Goal: Information Seeking & Learning: Learn about a topic

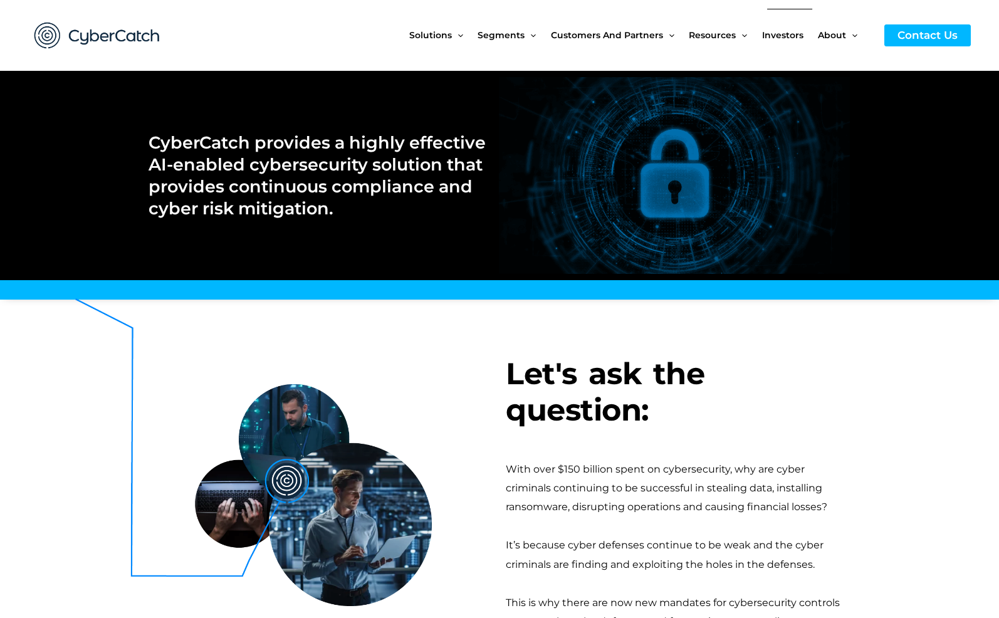
click at [784, 41] on span "Investors" at bounding box center [782, 35] width 41 height 53
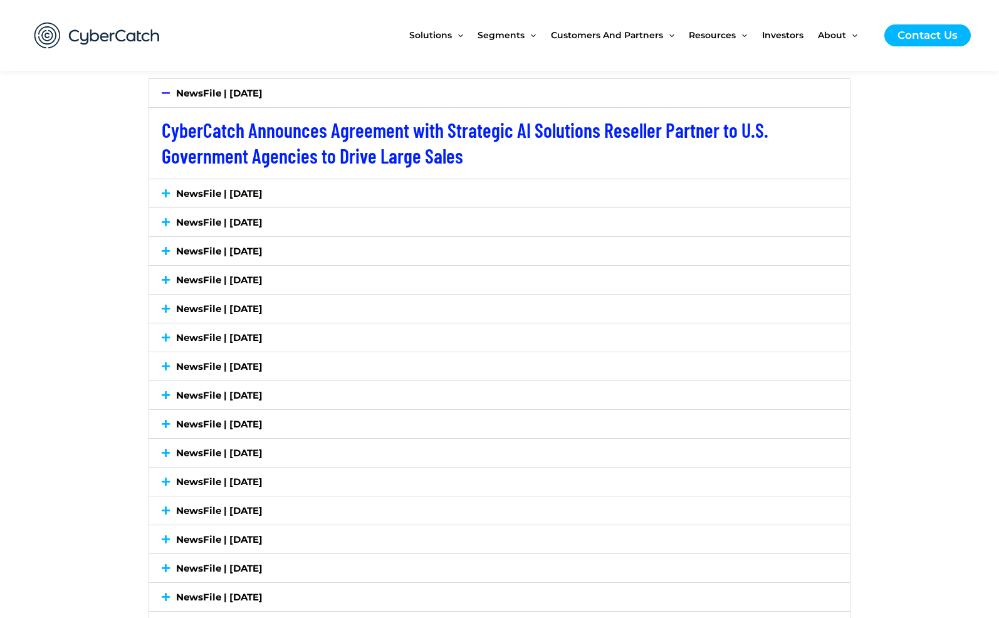
scroll to position [1818, 0]
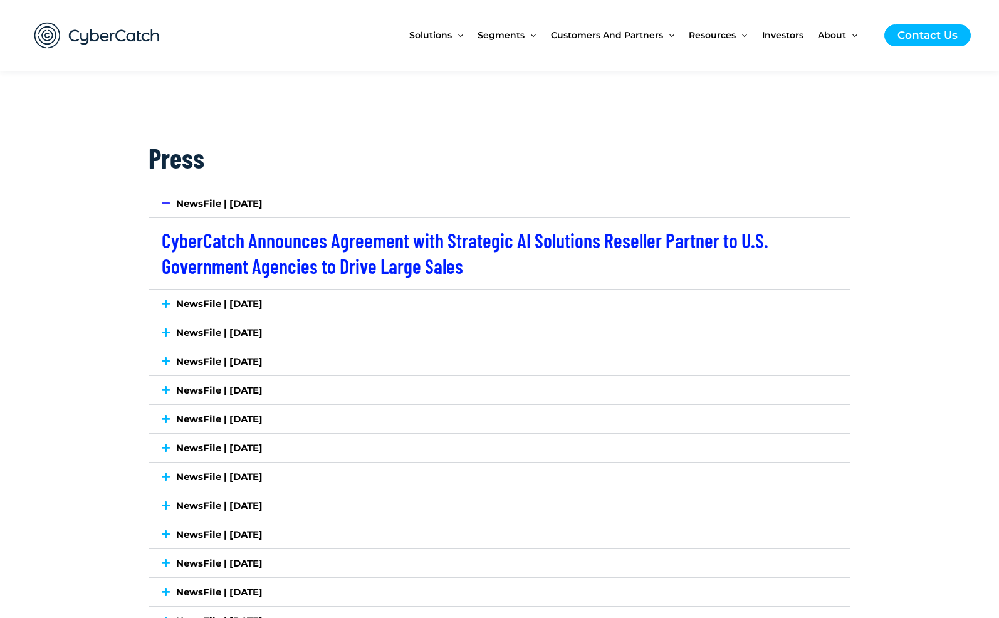
click at [169, 302] on icon at bounding box center [166, 303] width 8 height 9
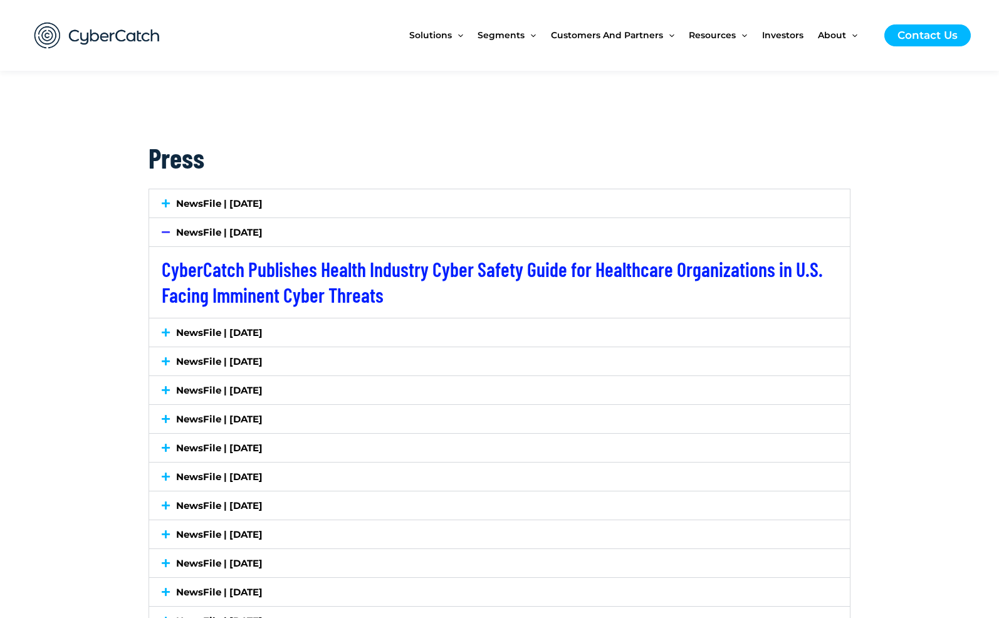
click at [166, 229] on icon at bounding box center [166, 232] width 8 height 9
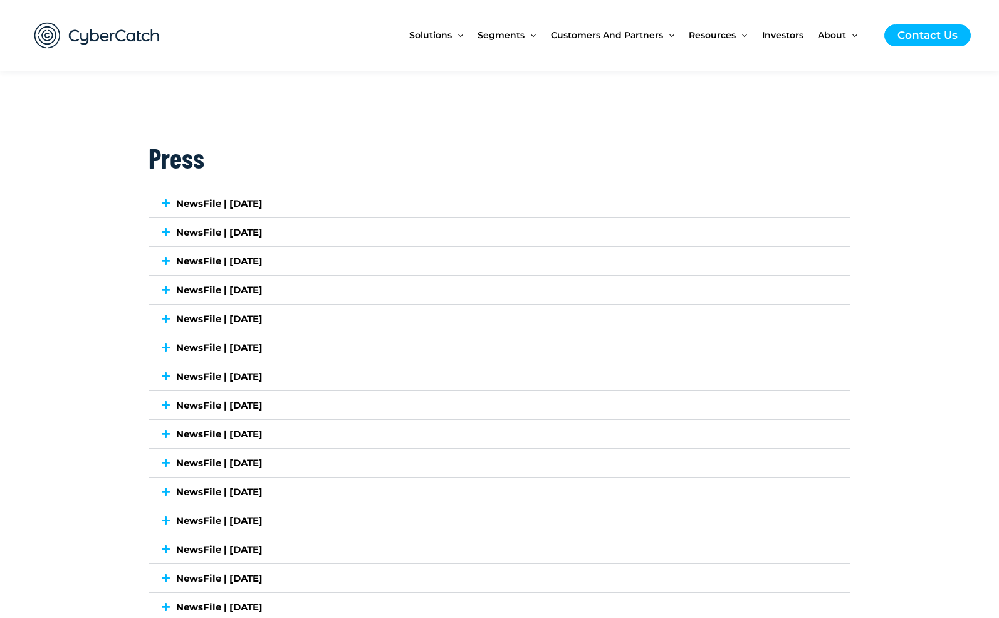
click at [166, 201] on icon at bounding box center [166, 203] width 8 height 9
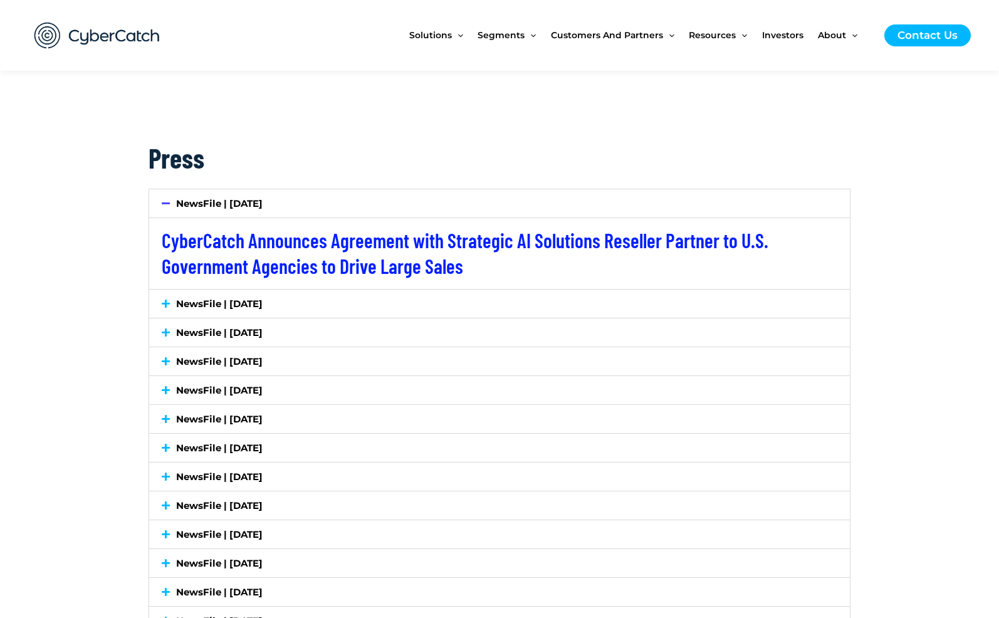
click at [166, 201] on icon at bounding box center [166, 203] width 8 height 9
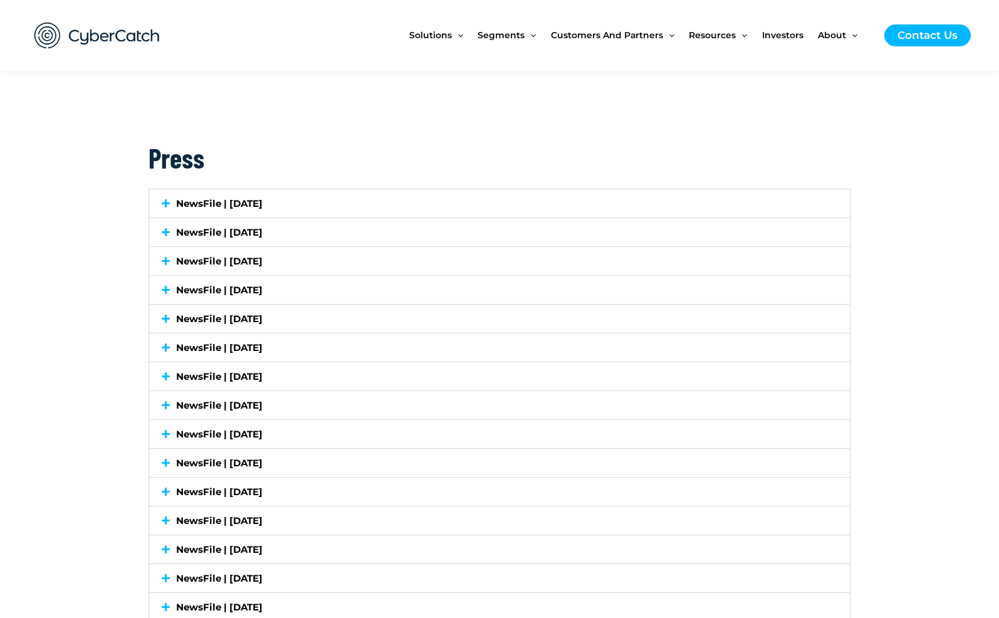
click at [167, 259] on icon at bounding box center [166, 260] width 8 height 9
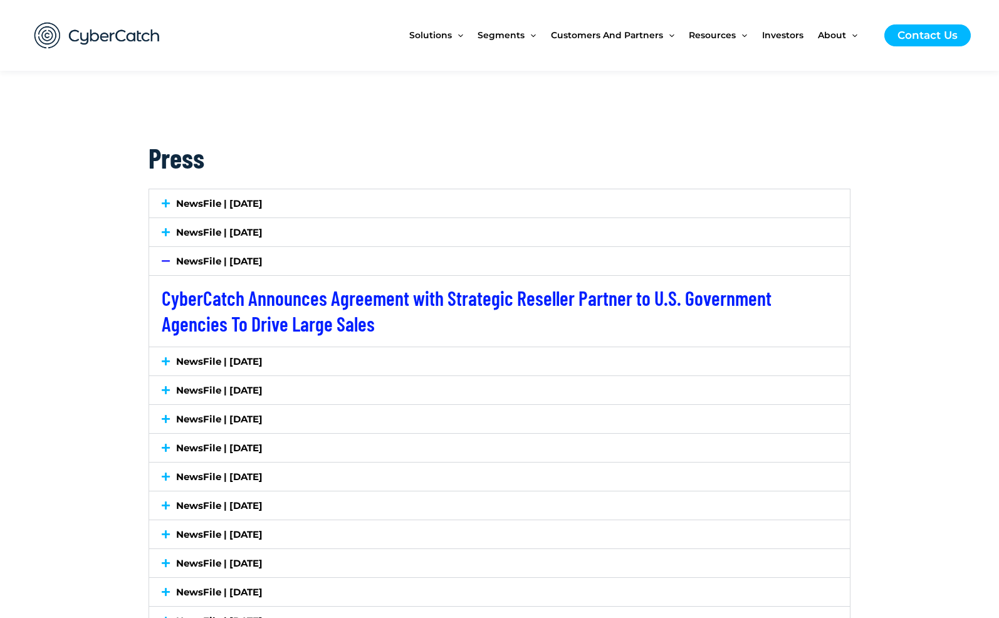
click at [165, 259] on icon at bounding box center [166, 260] width 8 height 9
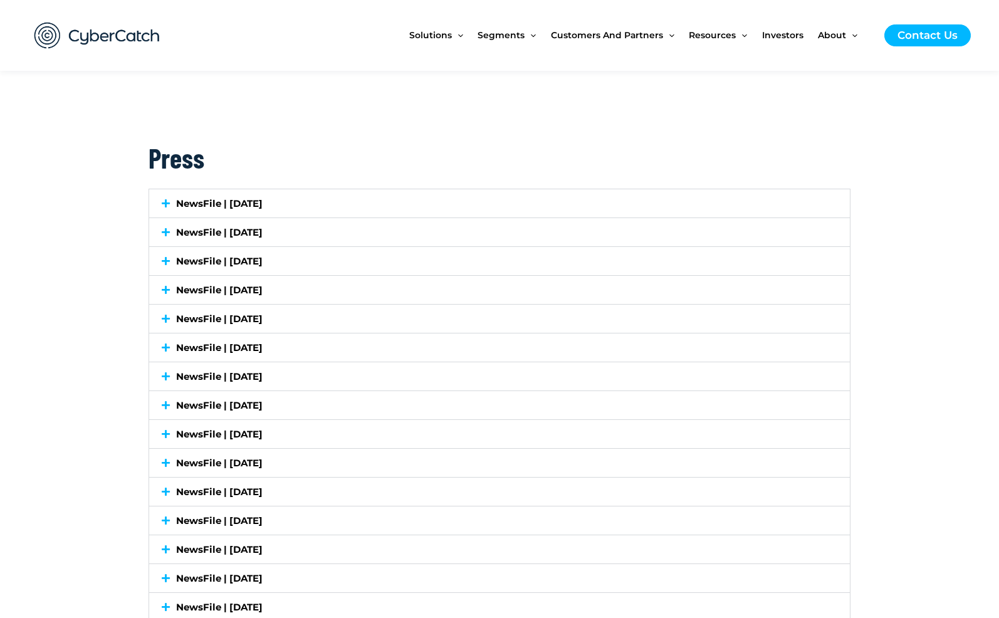
click at [162, 286] on icon at bounding box center [166, 289] width 8 height 9
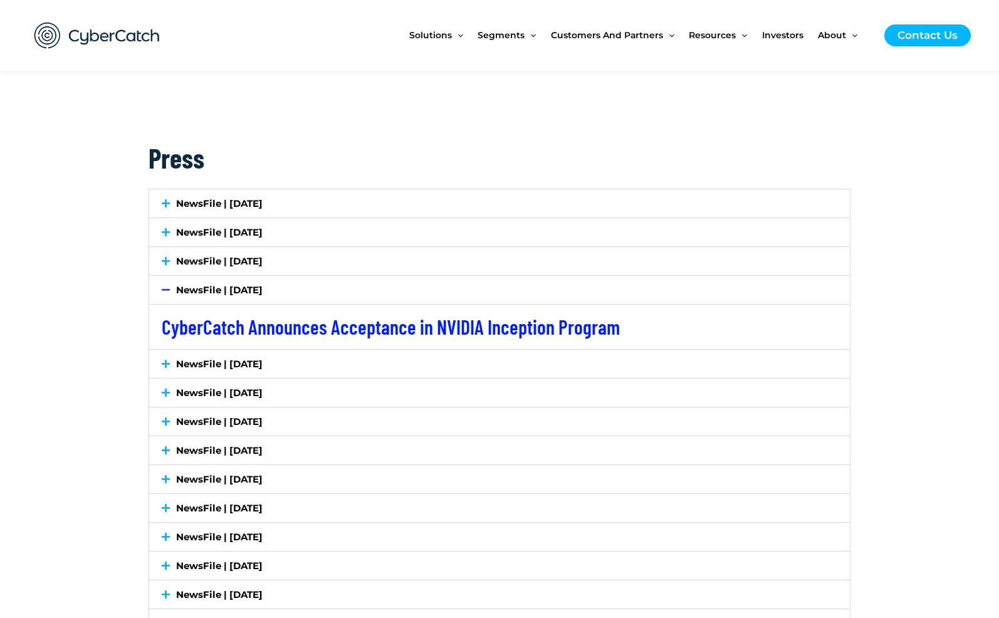
click at [164, 286] on icon at bounding box center [166, 289] width 8 height 9
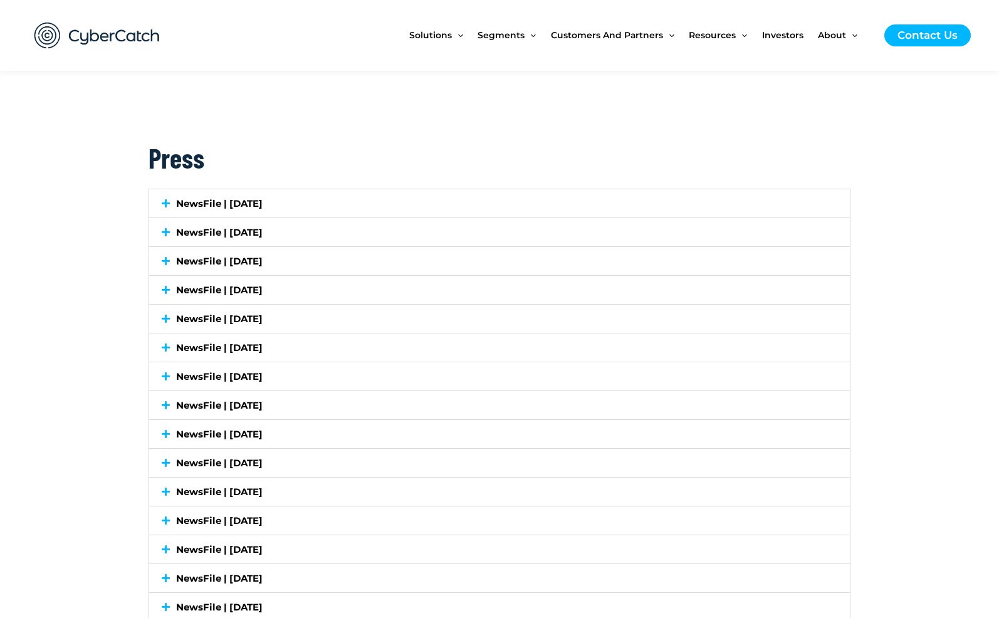
click at [164, 321] on icon at bounding box center [166, 318] width 8 height 9
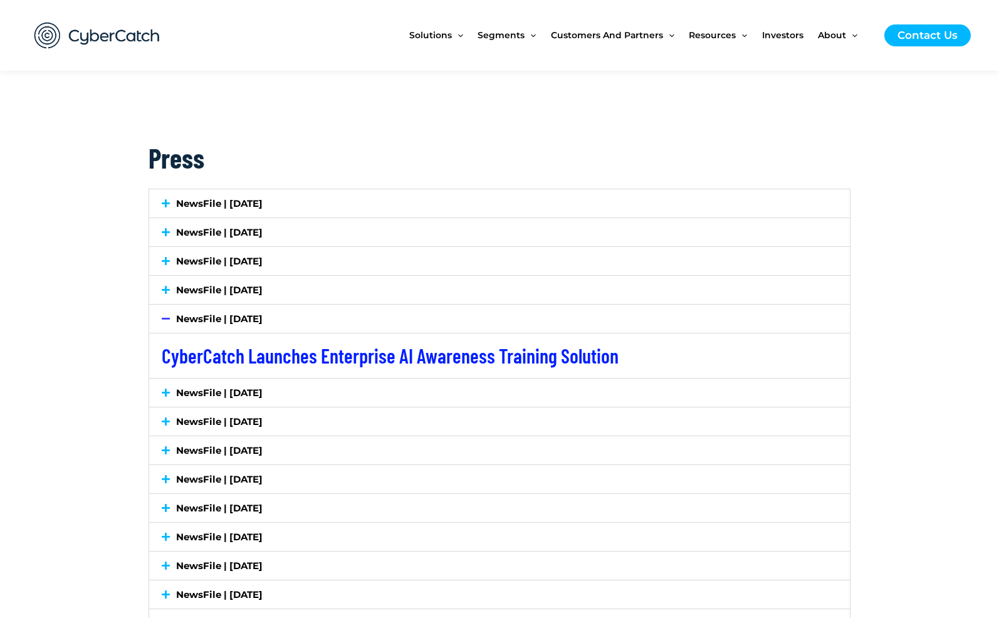
click at [164, 321] on icon at bounding box center [166, 318] width 8 height 9
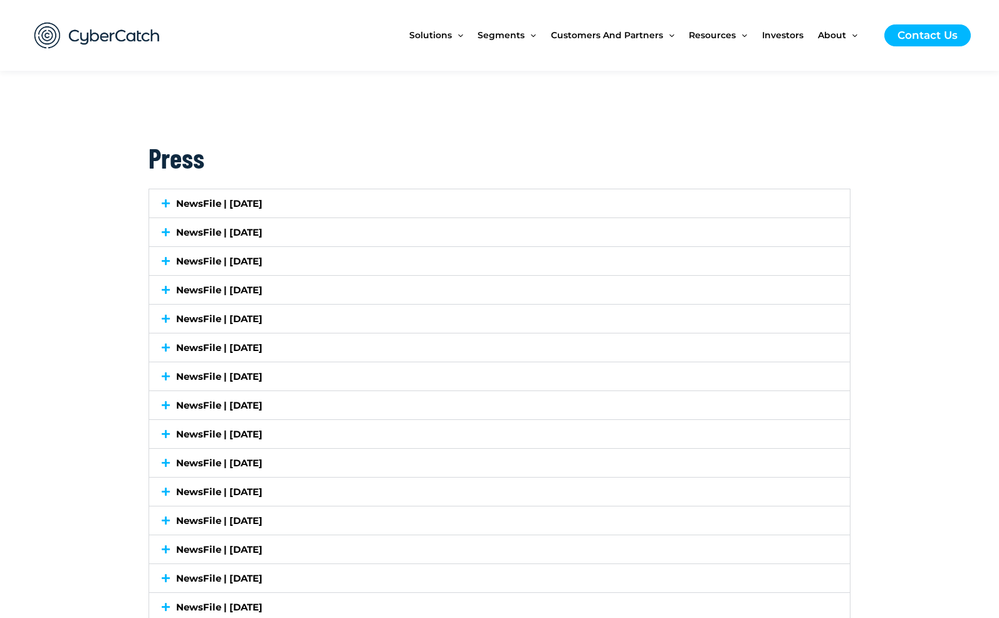
click at [166, 349] on icon at bounding box center [166, 347] width 8 height 9
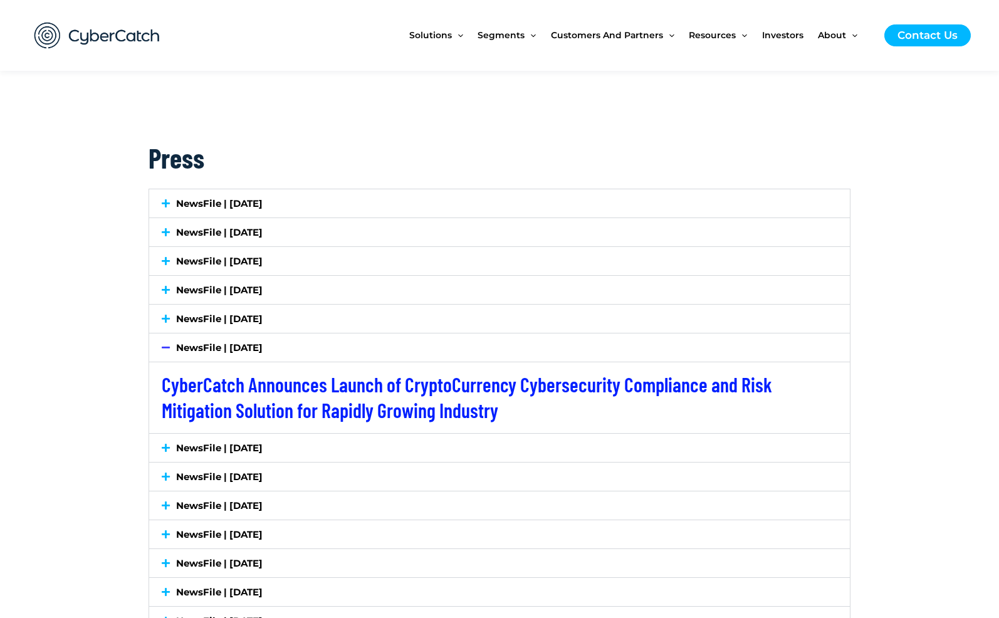
click at [166, 349] on icon at bounding box center [166, 347] width 8 height 9
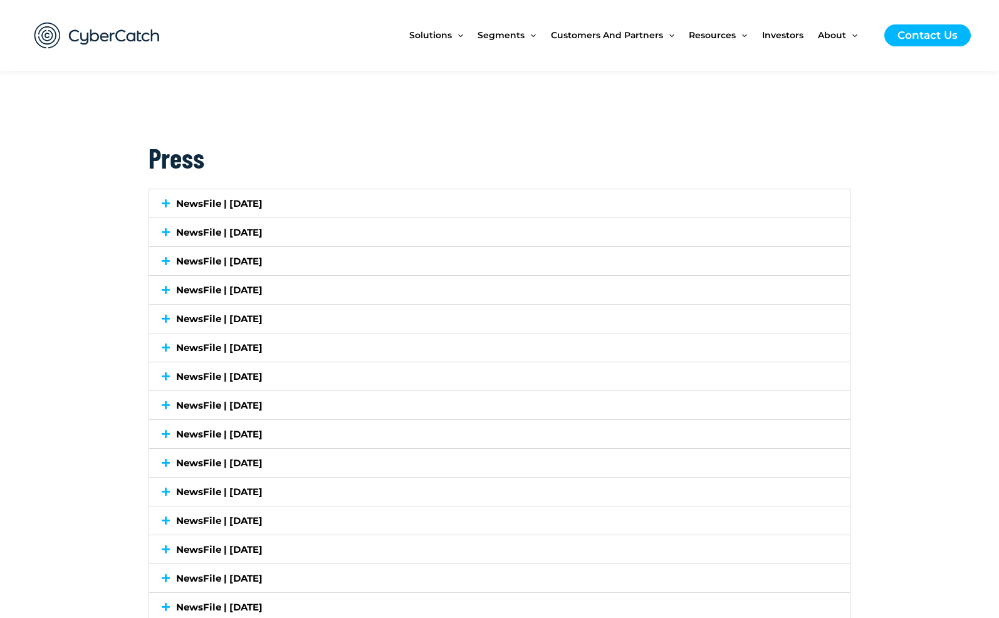
click at [164, 372] on icon at bounding box center [166, 376] width 8 height 9
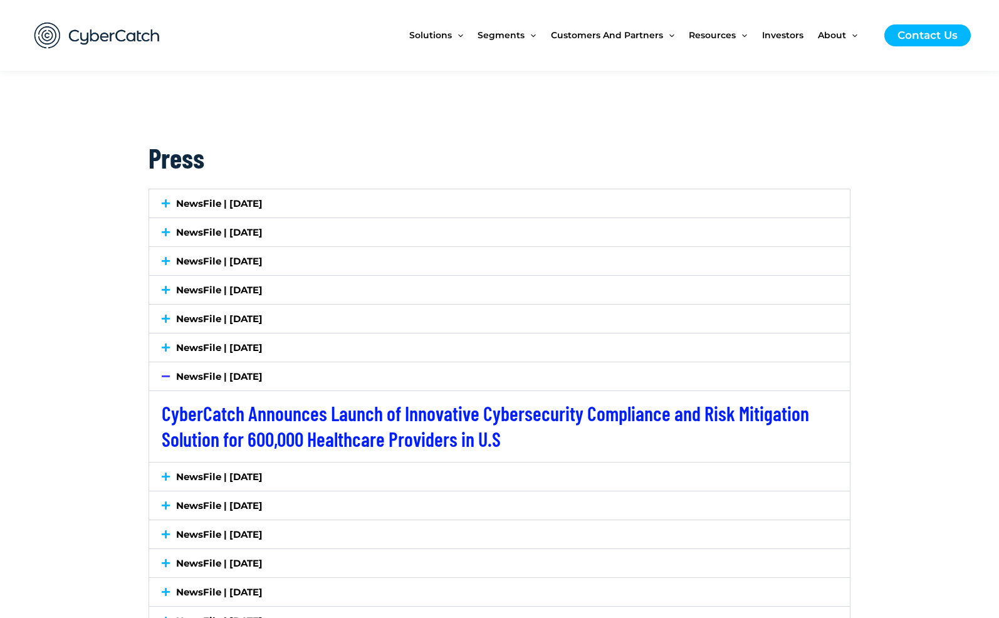
click at [164, 372] on icon at bounding box center [166, 376] width 8 height 9
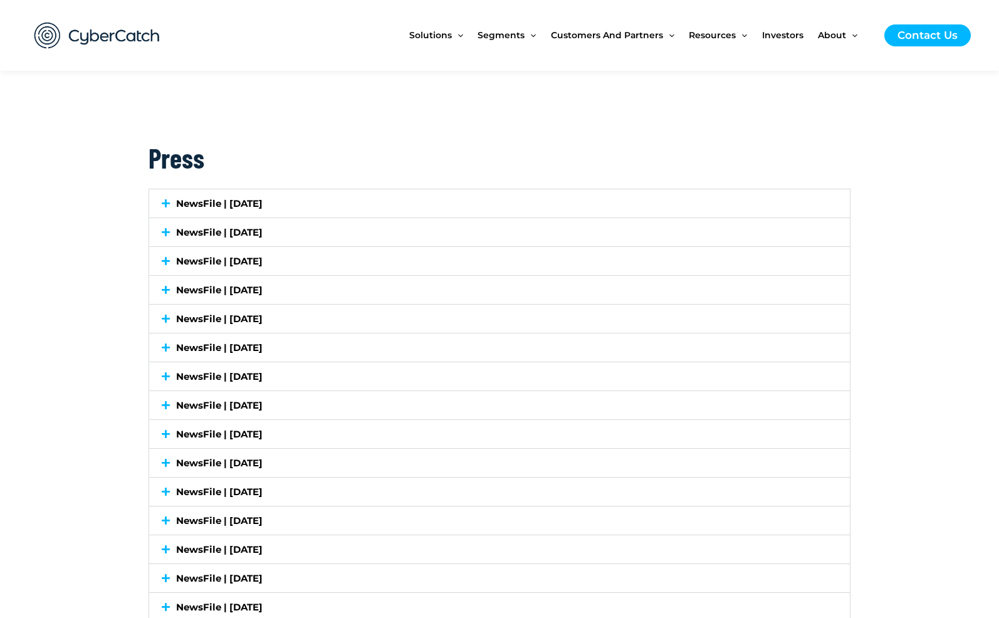
click at [162, 404] on icon at bounding box center [166, 405] width 8 height 9
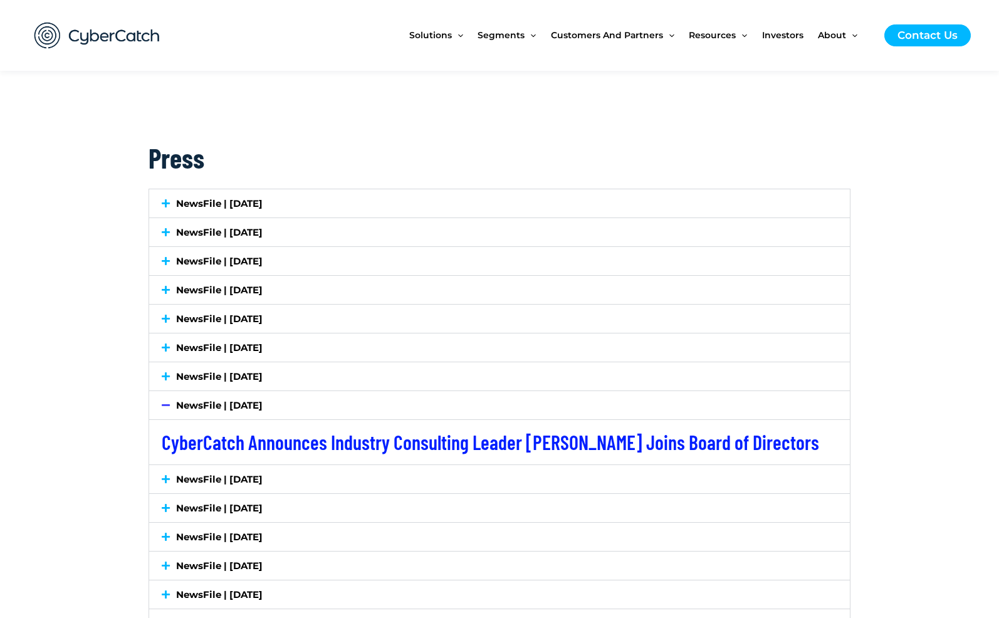
click at [164, 410] on div "NewsFile | May 8, 2025" at bounding box center [499, 405] width 701 height 28
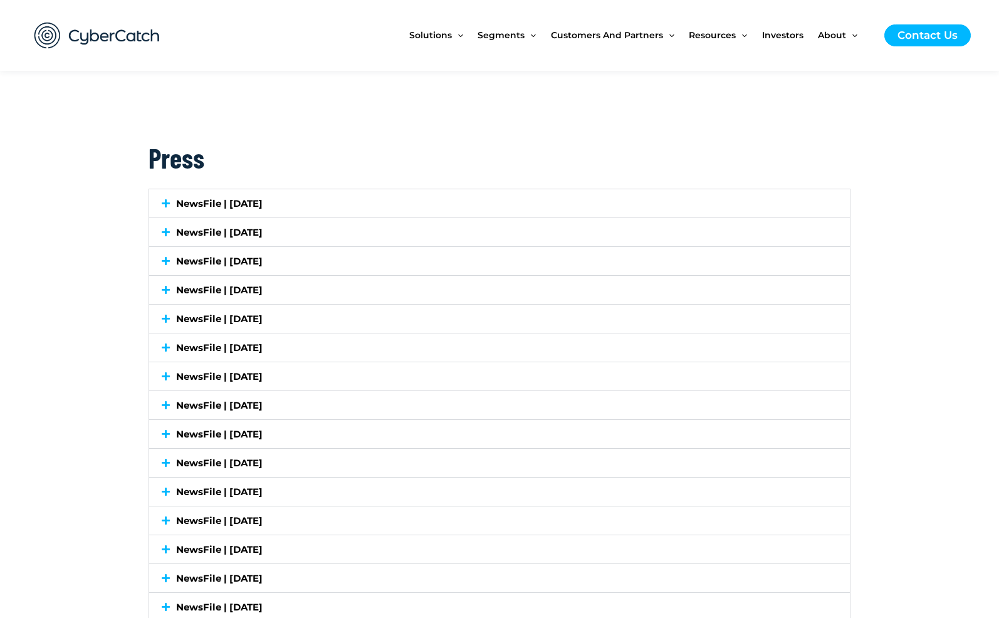
click at [165, 429] on icon at bounding box center [166, 433] width 8 height 9
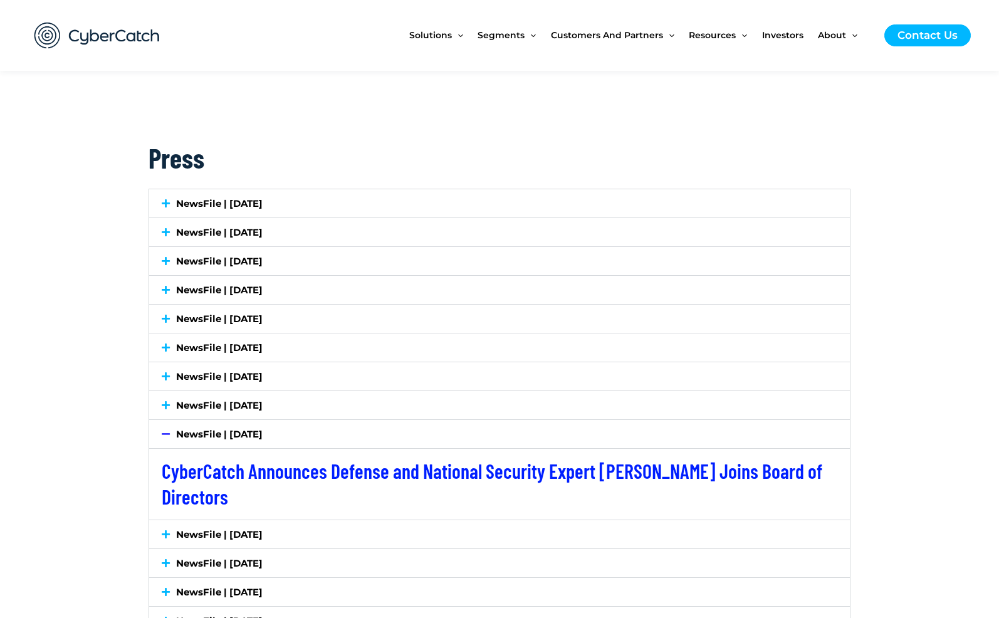
click at [167, 429] on icon at bounding box center [166, 433] width 8 height 9
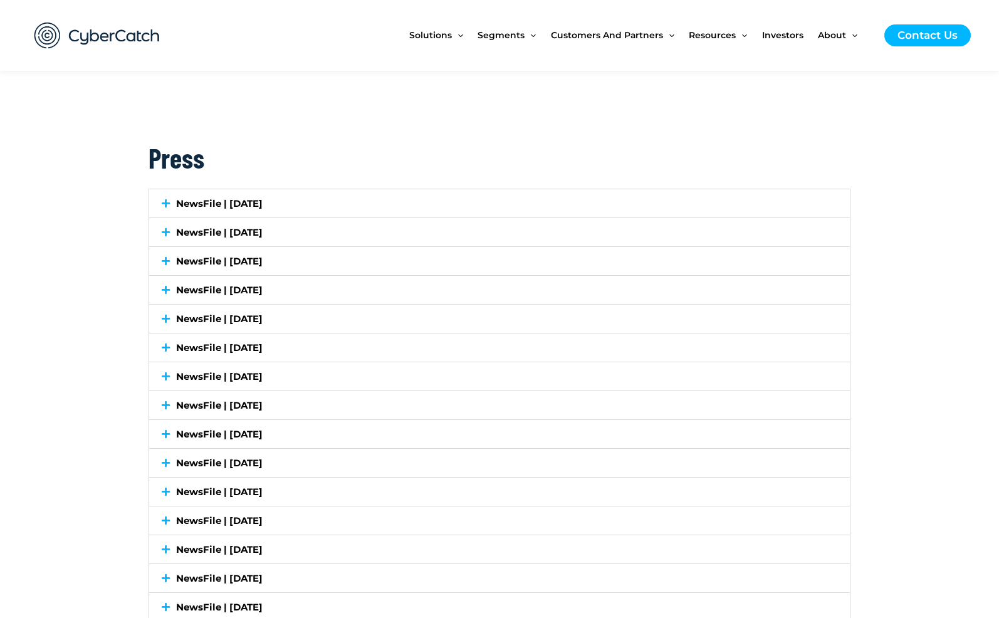
click at [166, 458] on icon at bounding box center [166, 462] width 8 height 9
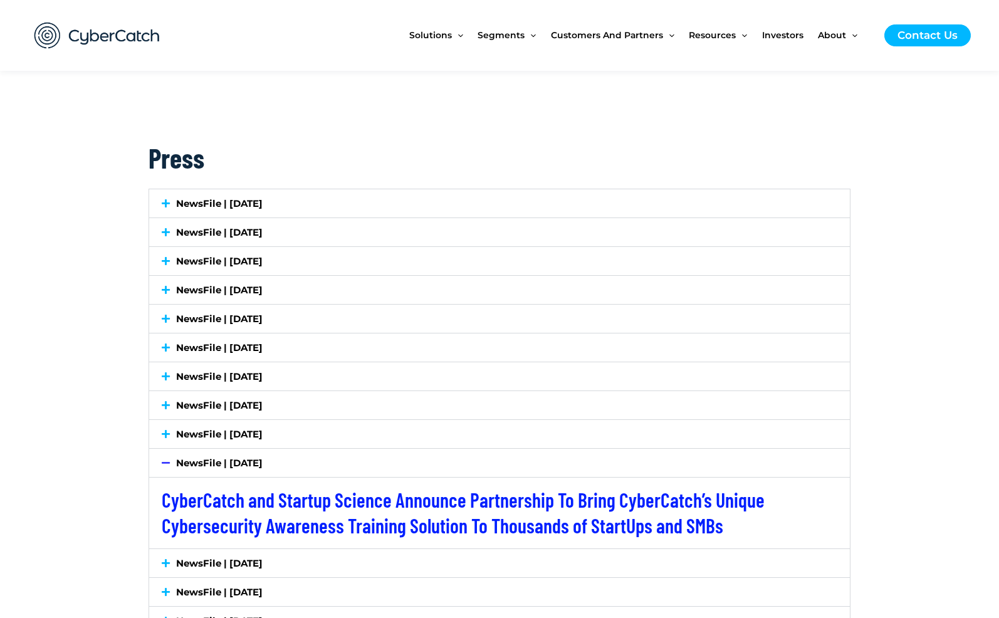
click at [167, 458] on icon at bounding box center [166, 462] width 8 height 9
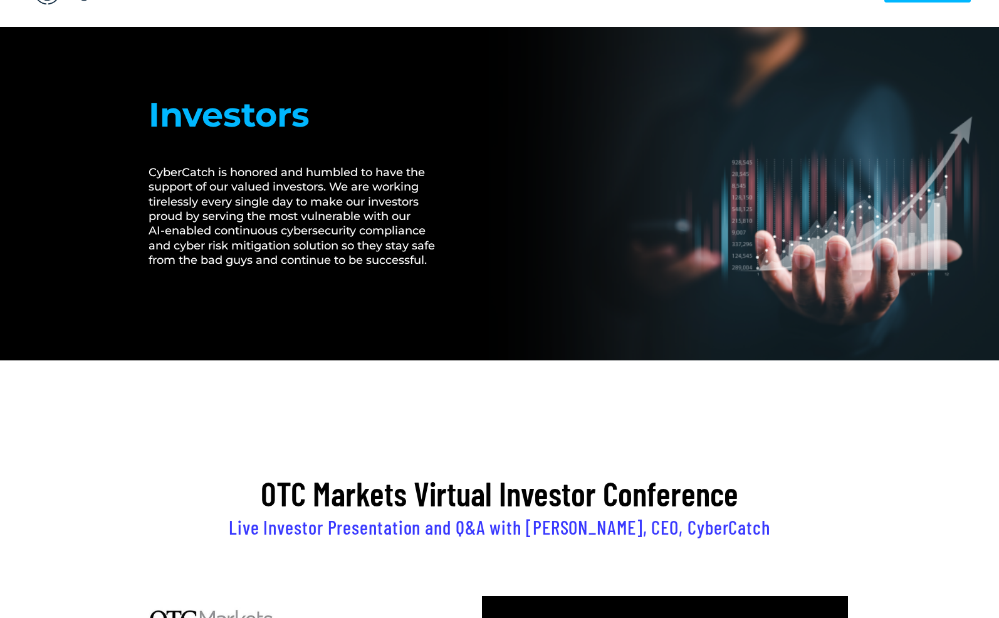
scroll to position [0, 0]
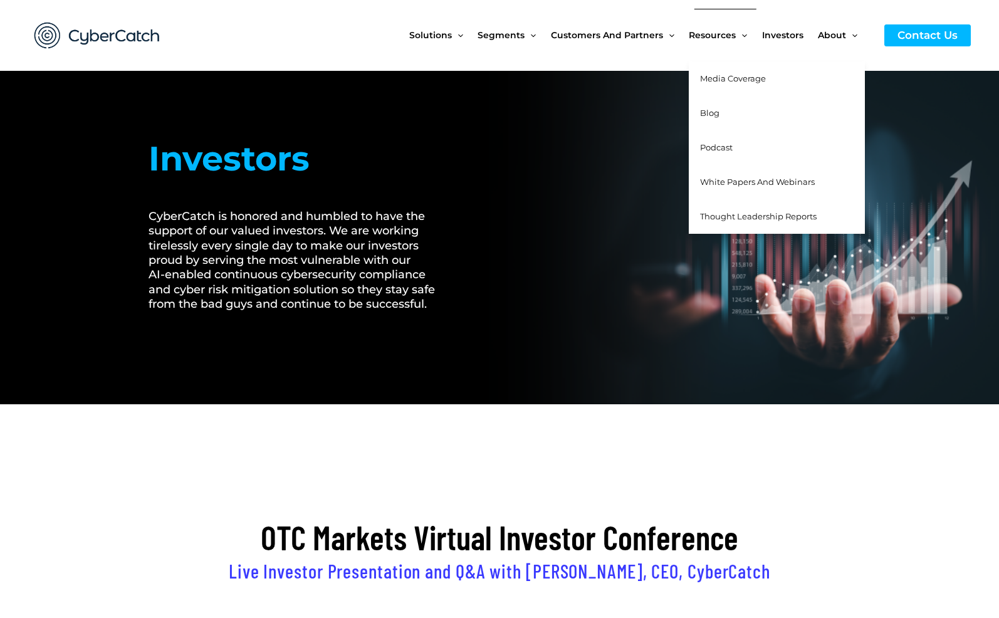
click at [729, 78] on span "Media Coverage" at bounding box center [733, 78] width 66 height 10
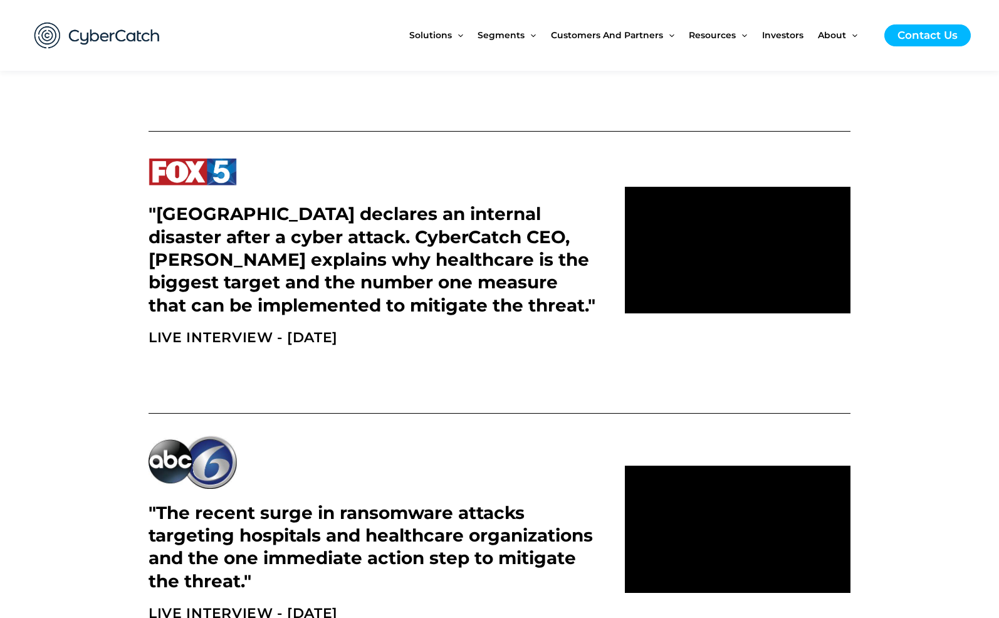
scroll to position [2257, 0]
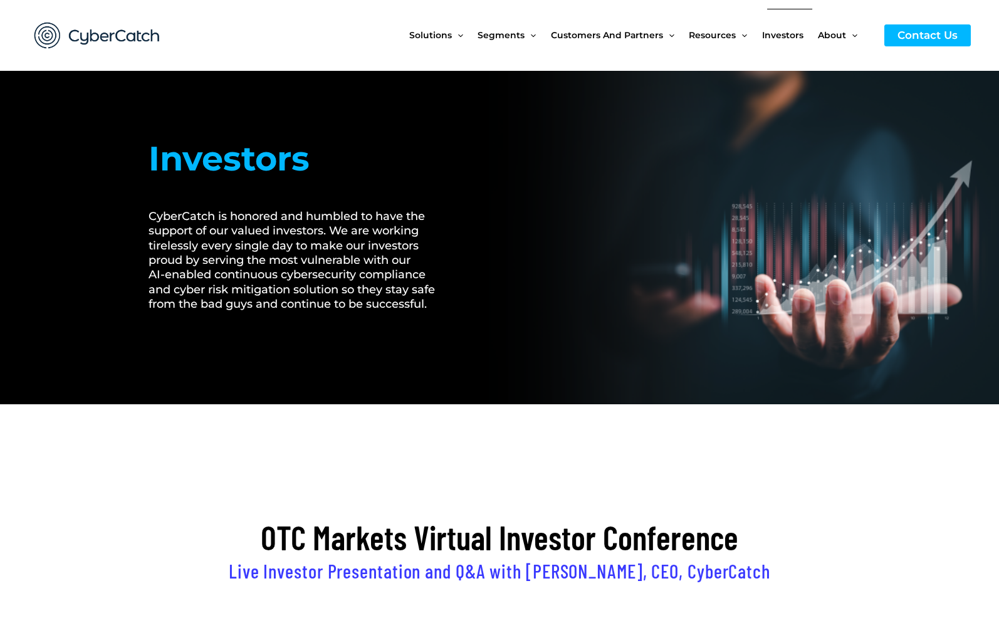
click at [793, 36] on span "Investors" at bounding box center [782, 35] width 41 height 53
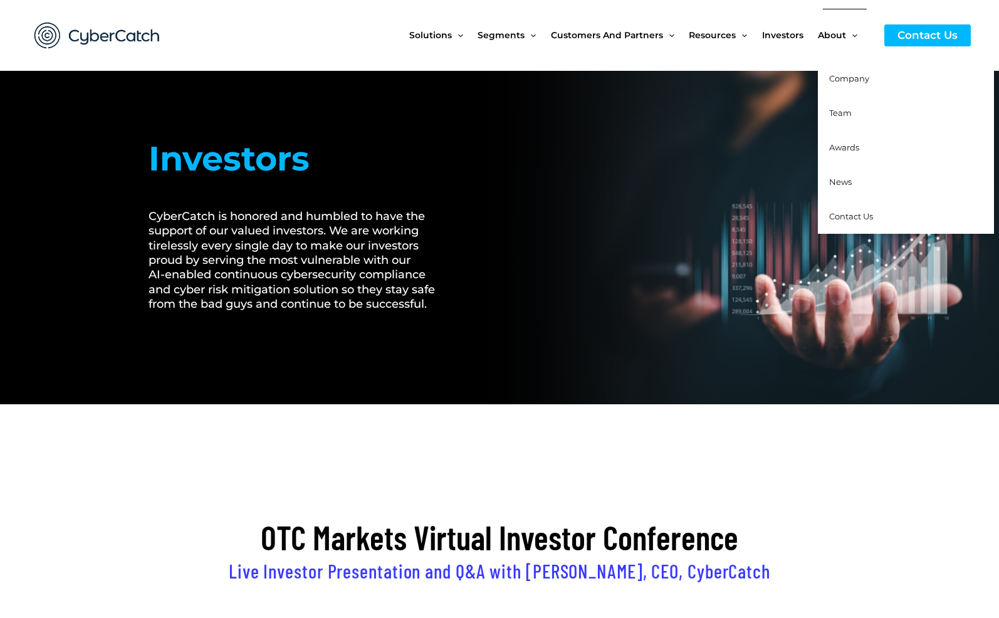
click at [849, 79] on span "Company" at bounding box center [849, 78] width 40 height 10
